Goal: Task Accomplishment & Management: Manage account settings

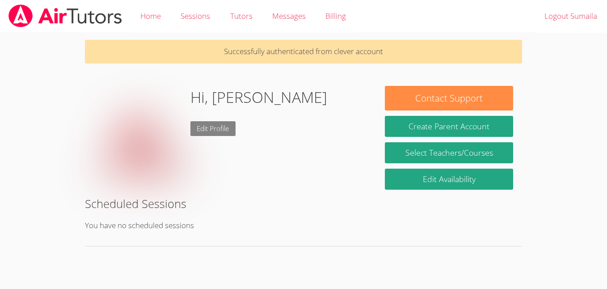
click at [207, 133] on link "Edit Profile" at bounding box center [213, 128] width 46 height 15
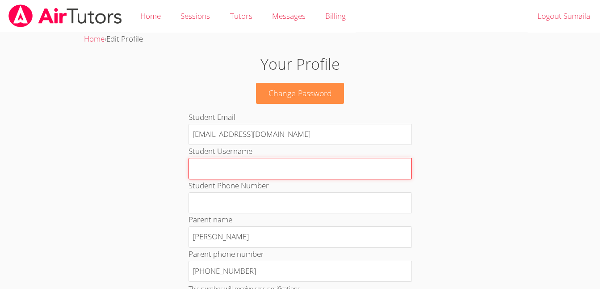
click at [220, 164] on input "Student Username" at bounding box center [300, 168] width 223 height 21
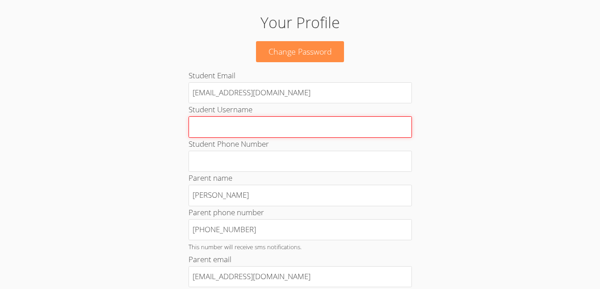
scroll to position [53, 0]
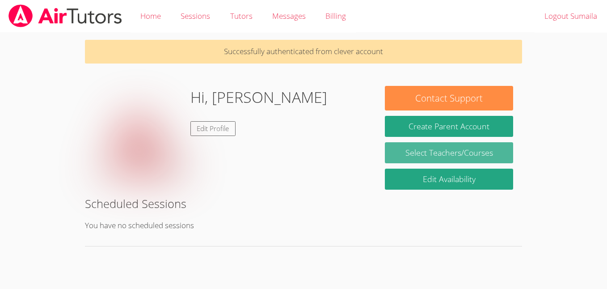
click at [414, 160] on link "Select Teachers/Courses" at bounding box center [449, 152] width 128 height 21
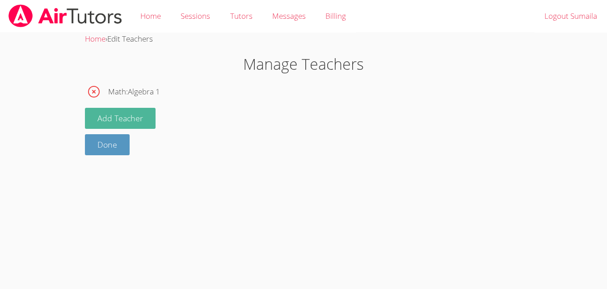
click at [116, 116] on button "Add Teacher" at bounding box center [120, 118] width 71 height 21
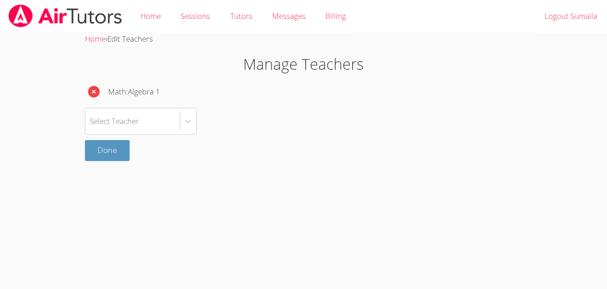
click at [90, 89] on icon "button" at bounding box center [94, 92] width 12 height 12
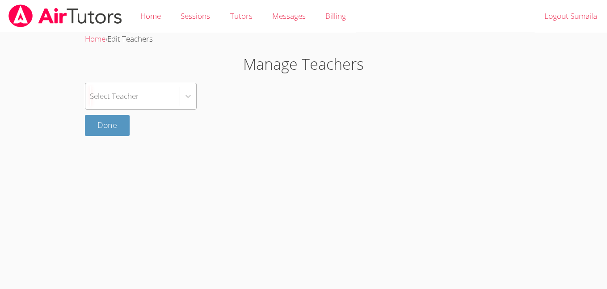
click at [123, 106] on div "Select Teacher" at bounding box center [132, 96] width 94 height 26
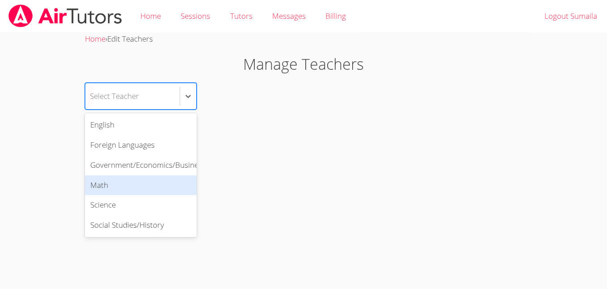
click at [101, 188] on div "Math" at bounding box center [141, 185] width 112 height 20
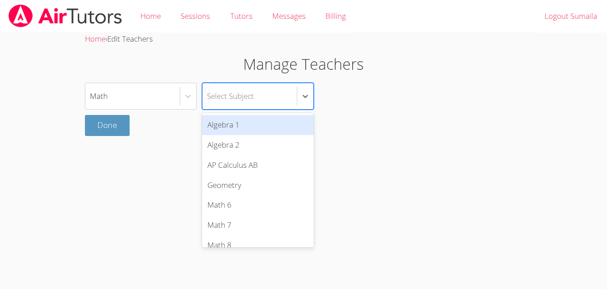
click at [258, 103] on div "Select Subject" at bounding box center [249, 96] width 94 height 26
click at [235, 126] on div "Algebra 1" at bounding box center [258, 125] width 112 height 20
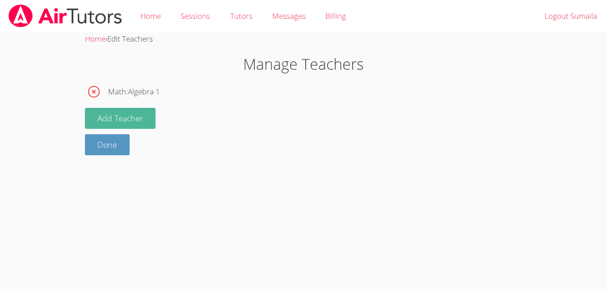
click at [106, 116] on button "Add Teacher" at bounding box center [120, 118] width 71 height 21
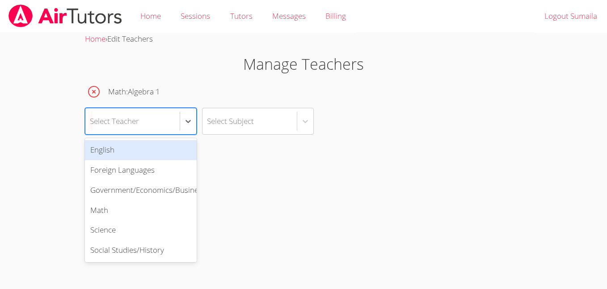
click at [109, 122] on div "Select Teacher" at bounding box center [114, 120] width 49 height 13
click at [110, 154] on div "English" at bounding box center [141, 150] width 112 height 20
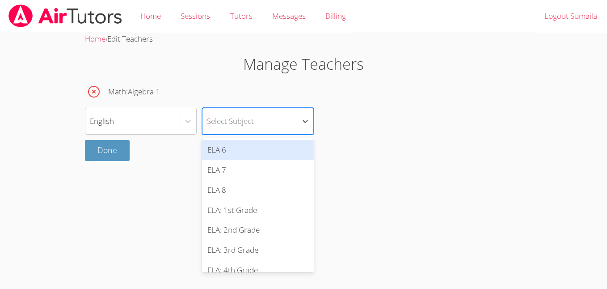
click at [227, 125] on div "Select Subject" at bounding box center [230, 120] width 47 height 13
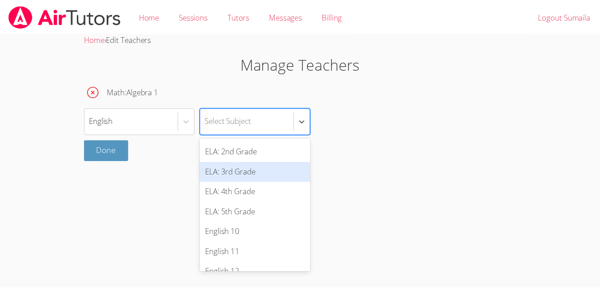
scroll to position [163, 0]
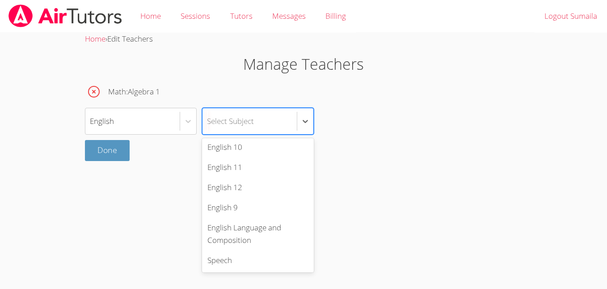
click at [220, 210] on div "English 9" at bounding box center [258, 208] width 112 height 20
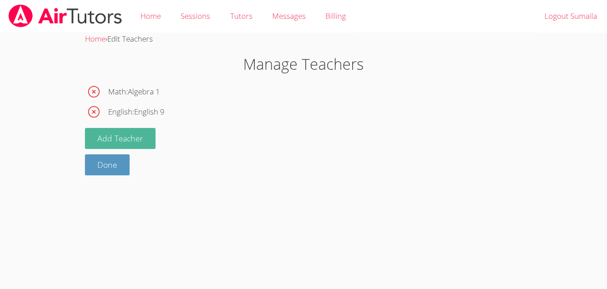
click at [129, 136] on button "Add Teacher" at bounding box center [120, 138] width 71 height 21
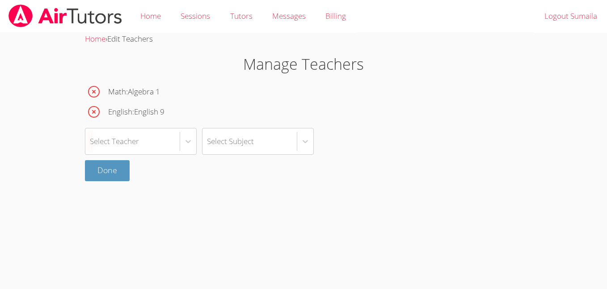
click at [129, 136] on div "Select Teacher" at bounding box center [114, 141] width 49 height 13
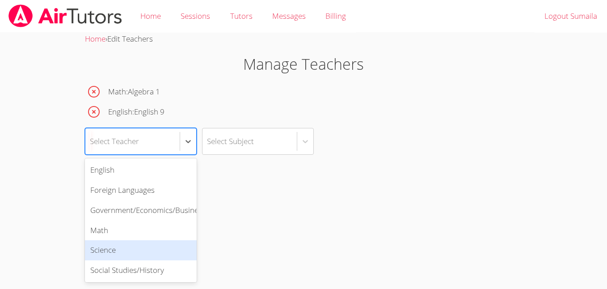
click at [107, 252] on div "Science" at bounding box center [141, 250] width 112 height 20
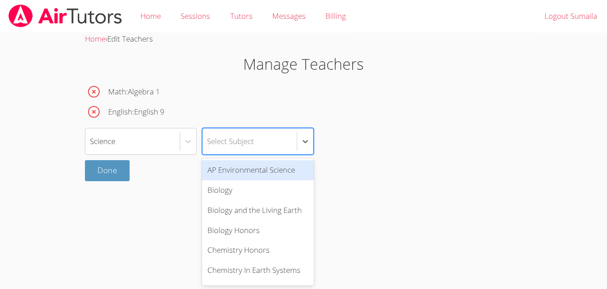
click at [244, 137] on div "Select Subject" at bounding box center [230, 141] width 47 height 13
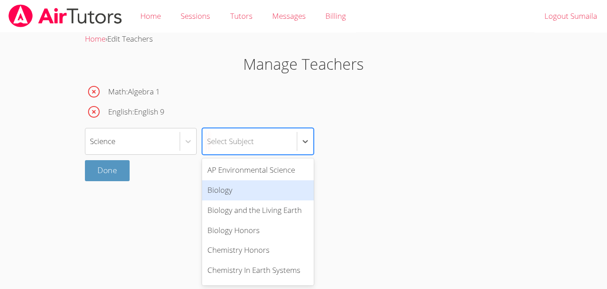
click at [232, 189] on div "Biology" at bounding box center [258, 190] width 112 height 20
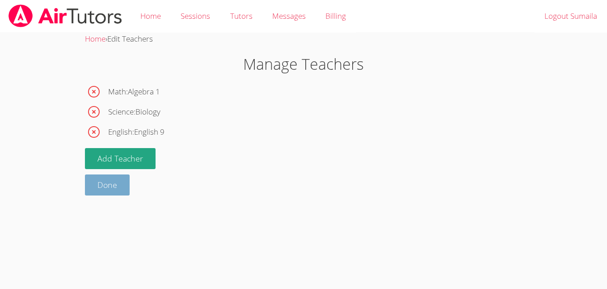
click at [107, 187] on link "Done" at bounding box center [107, 184] width 45 height 21
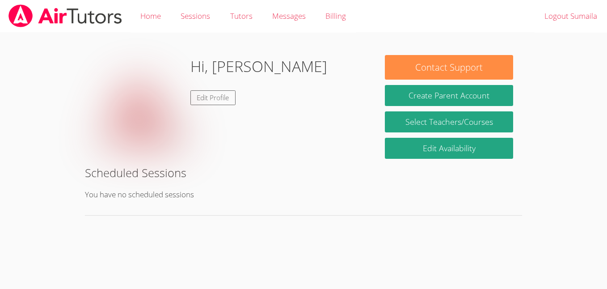
click at [219, 89] on div "Hi, Sumaila Edit Profile" at bounding box center [258, 99] width 137 height 89
click at [218, 96] on link "Edit Profile" at bounding box center [213, 97] width 46 height 15
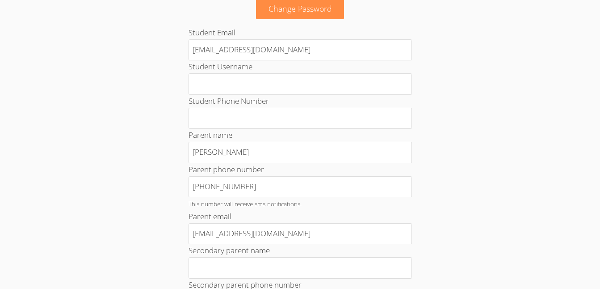
scroll to position [91, 0]
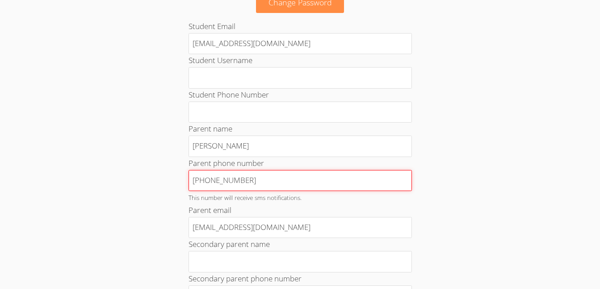
click at [299, 181] on input "[PHONE_NUMBER]" at bounding box center [300, 180] width 223 height 21
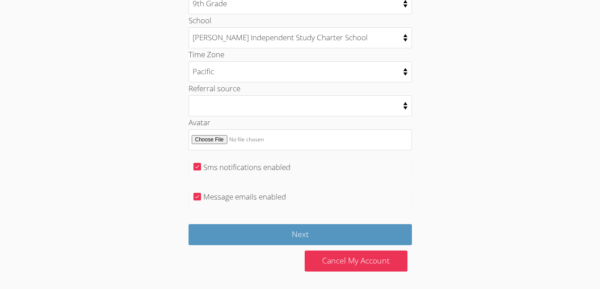
scroll to position [463, 0]
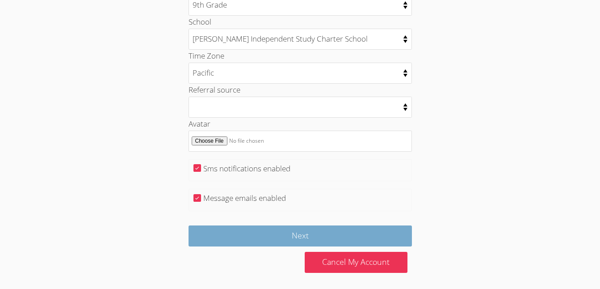
type input "[PHONE_NUMBER]"
click at [300, 235] on input "Next" at bounding box center [300, 235] width 223 height 21
